Goal: Find specific page/section: Find specific page/section

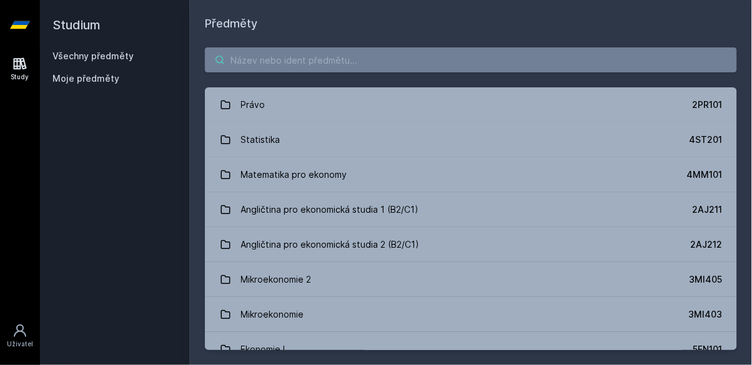
click at [348, 56] on input "search" at bounding box center [471, 59] width 532 height 25
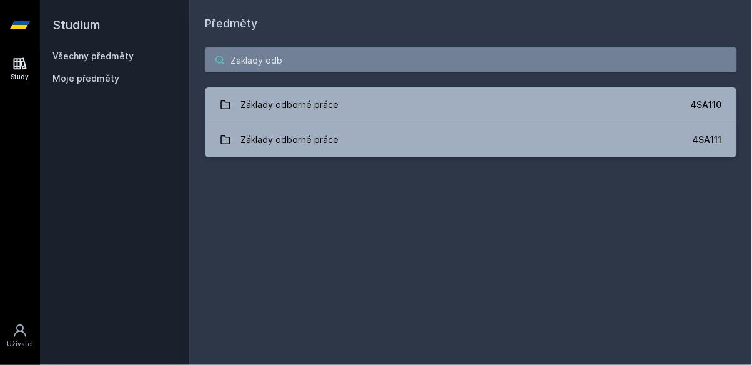
type input "Zaklady odb"
click at [365, 105] on link "Základy odborné práce 4SA110" at bounding box center [471, 104] width 532 height 35
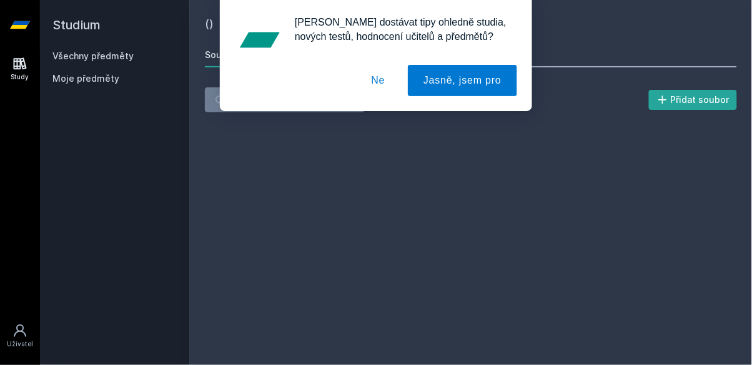
click at [386, 81] on button "Ne" at bounding box center [378, 80] width 45 height 31
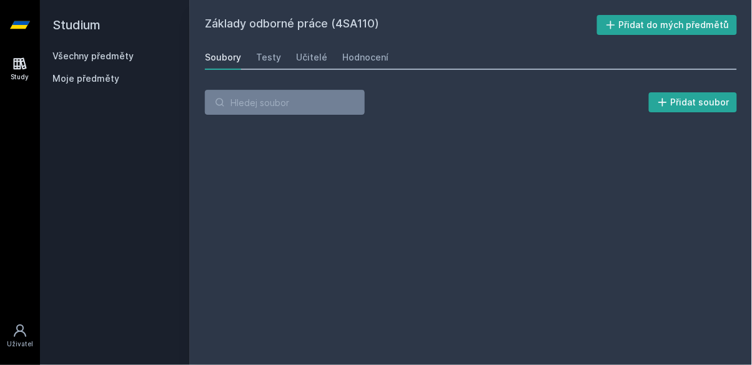
click at [314, 55] on div "Učitelé" at bounding box center [311, 57] width 31 height 12
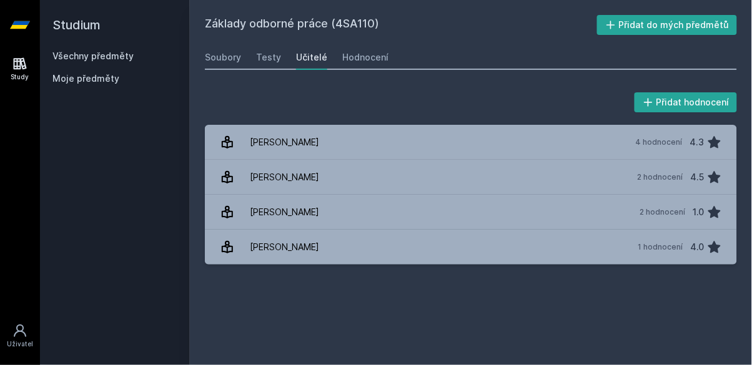
click at [293, 215] on div "[PERSON_NAME]" at bounding box center [284, 212] width 69 height 25
